Goal: Browse casually

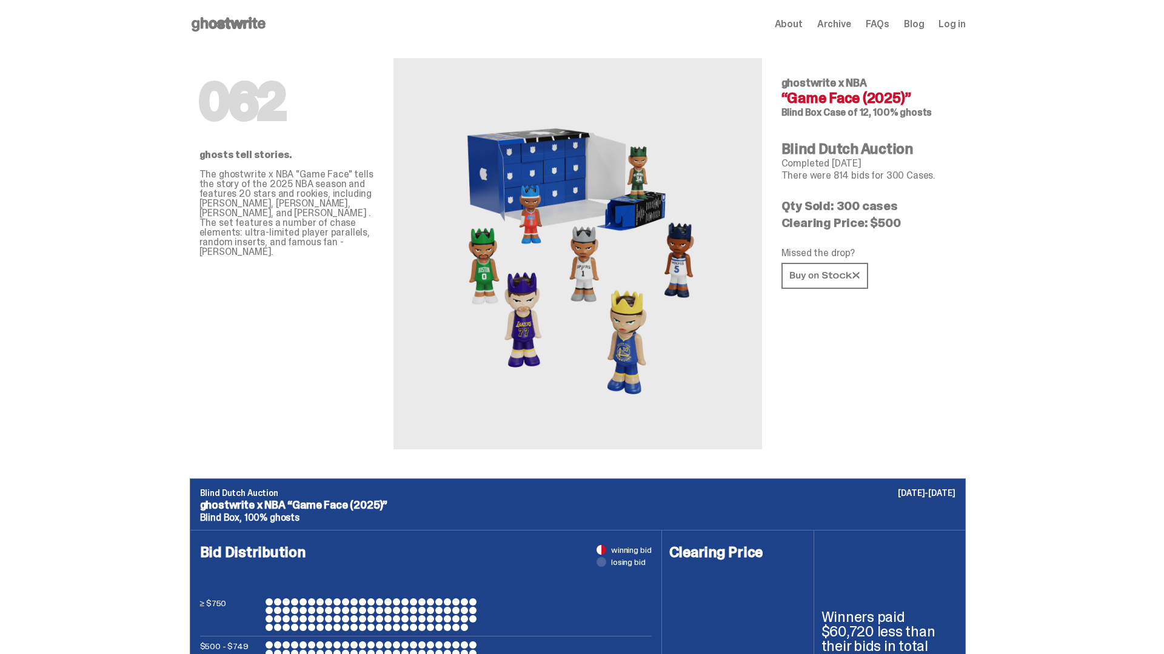
scroll to position [2356, 0]
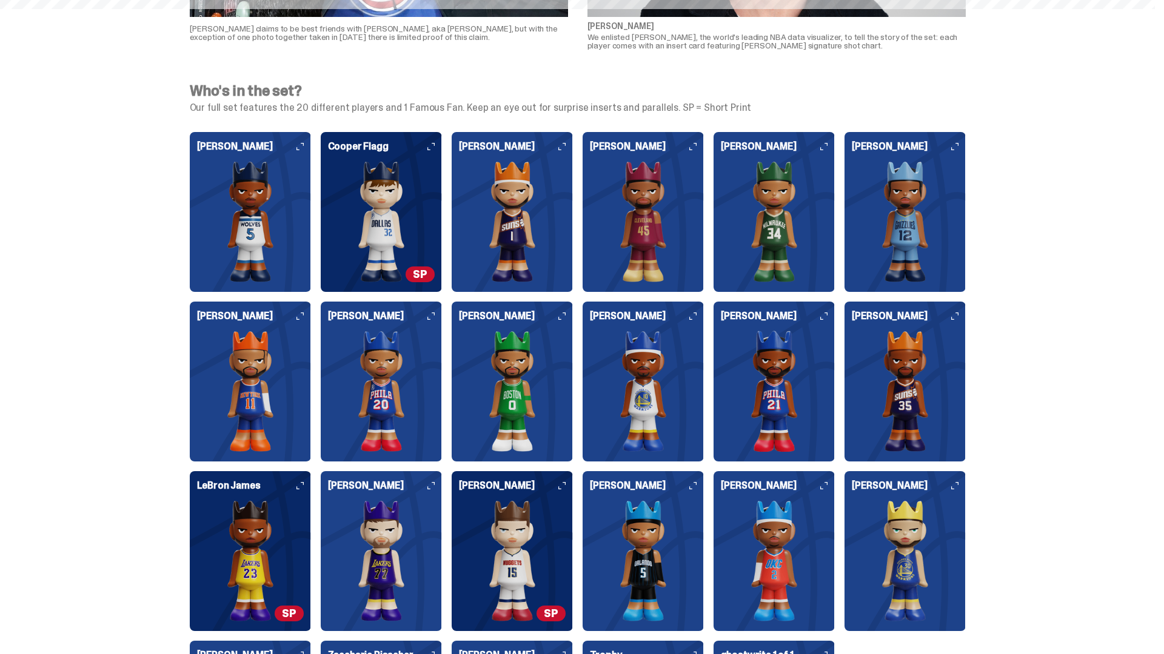
scroll to position [3534, 0]
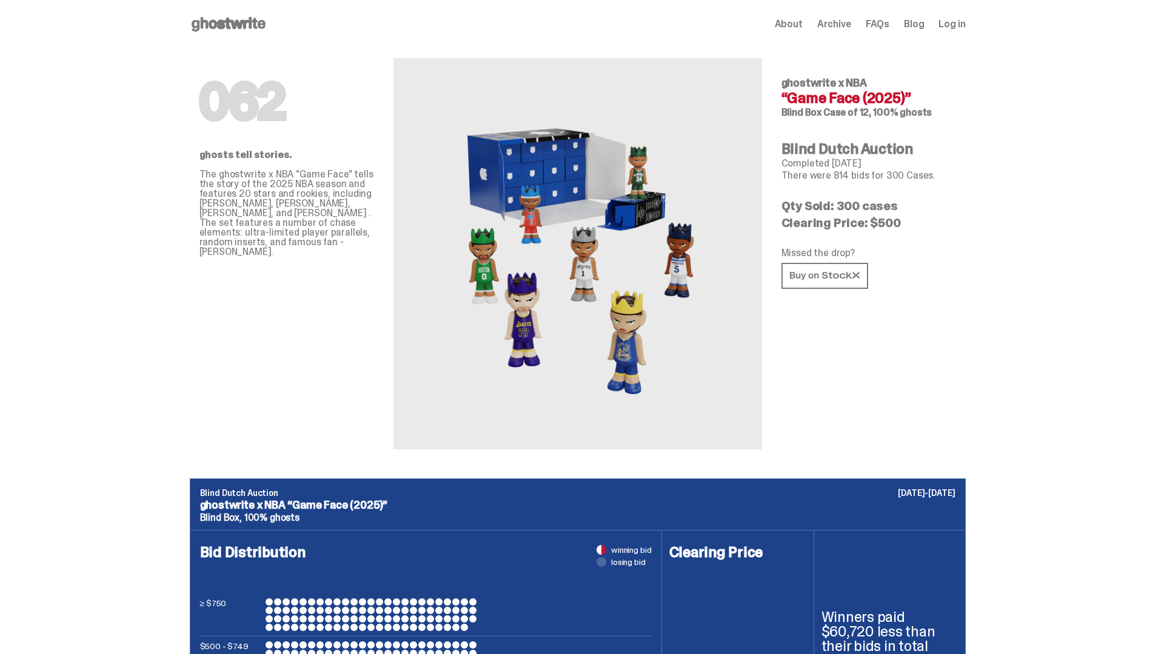
scroll to position [4231, 0]
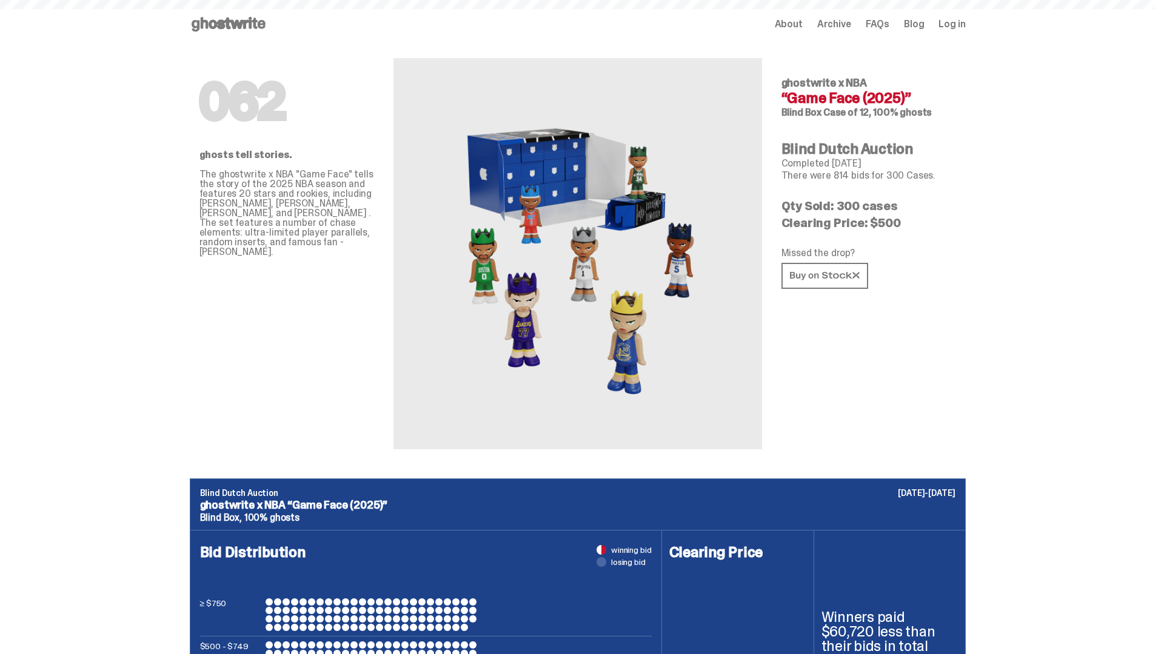
scroll to position [4231, 0]
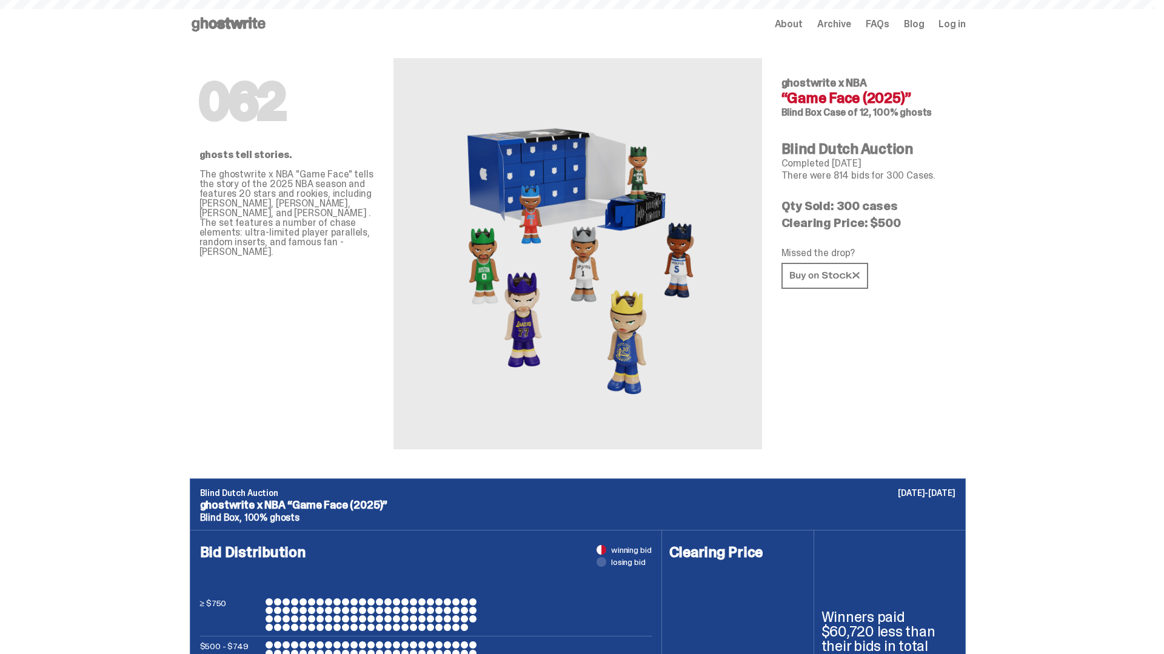
scroll to position [4231, 0]
